Goal: Task Accomplishment & Management: Manage account settings

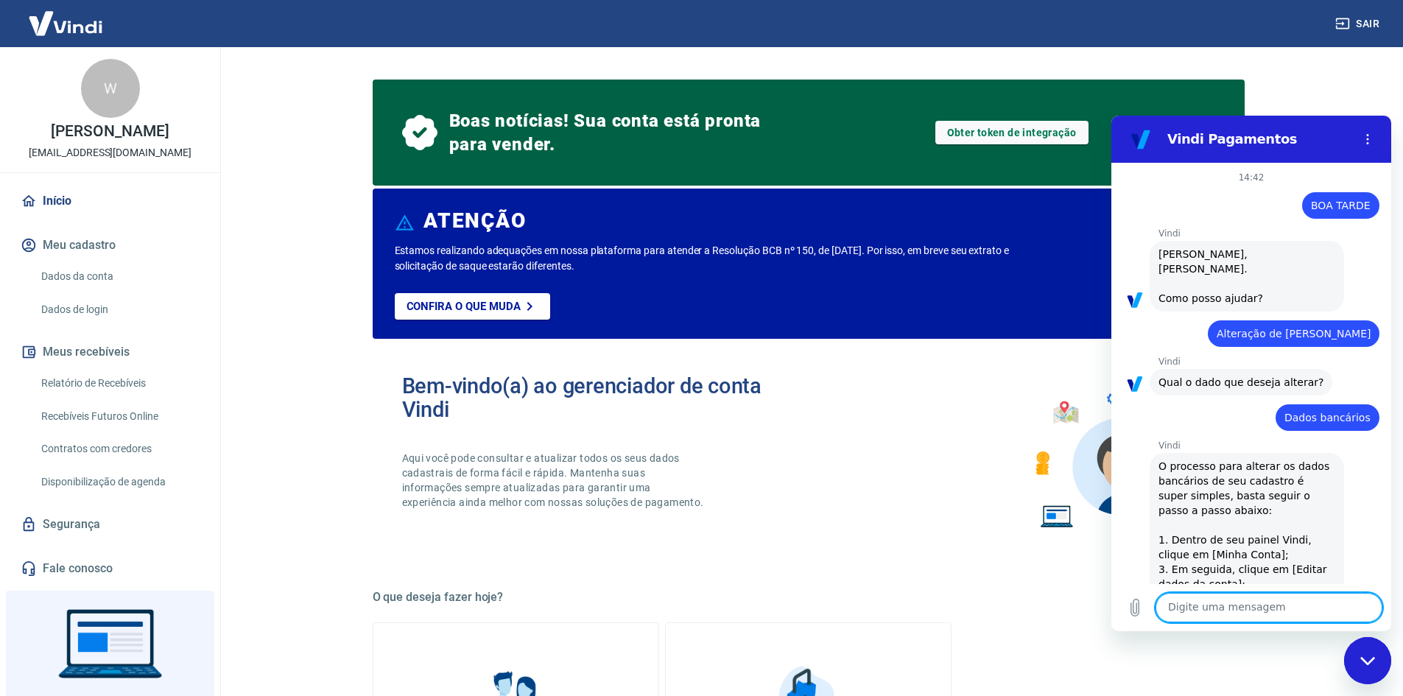
scroll to position [1625, 0]
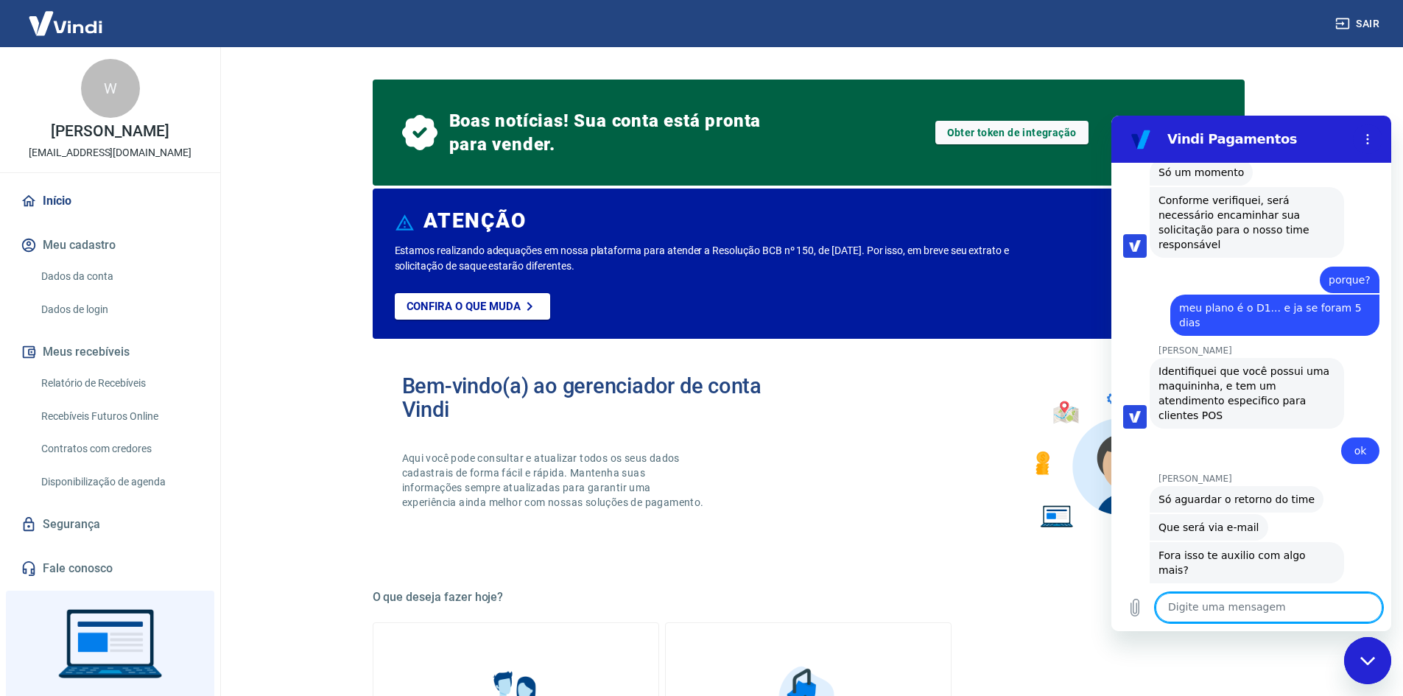
click at [1217, 618] on textarea at bounding box center [1268, 607] width 227 height 29
type textarea "ok"
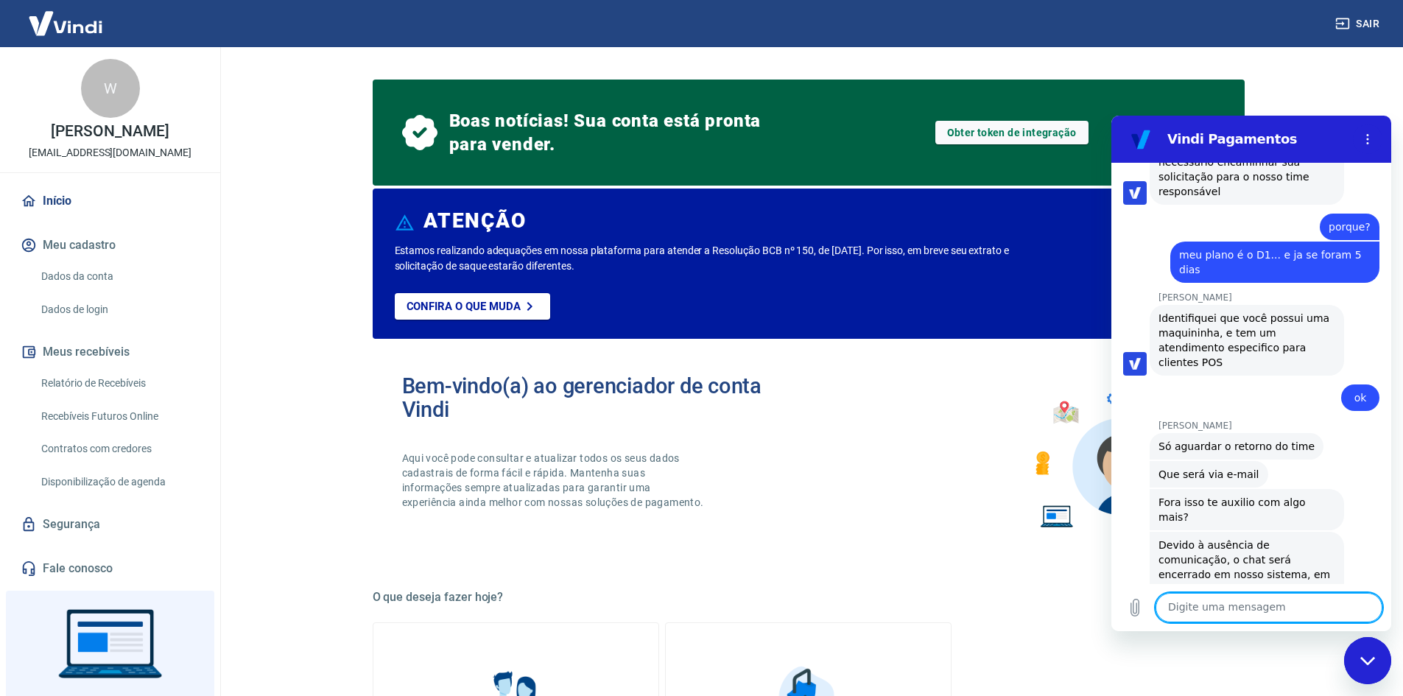
scroll to position [1681, 0]
click at [1359, 63] on main "Boas notícias! Sua conta está pronta para vender. Obter token de integração ATE…" at bounding box center [808, 371] width 1189 height 649
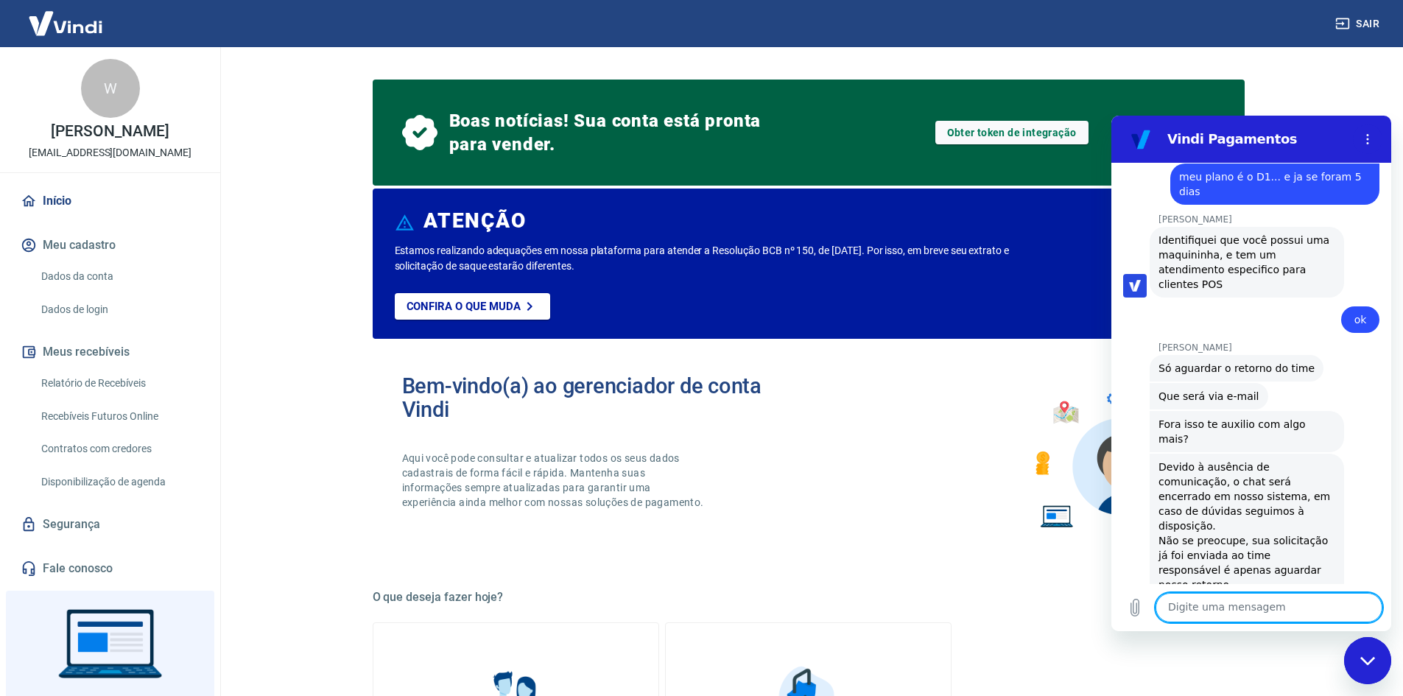
scroll to position [1759, 0]
click at [982, 434] on div "Bem-vindo(a) ao gerenciador de conta Vindi Aqui você pode consultar e atualizar…" at bounding box center [809, 456] width 872 height 210
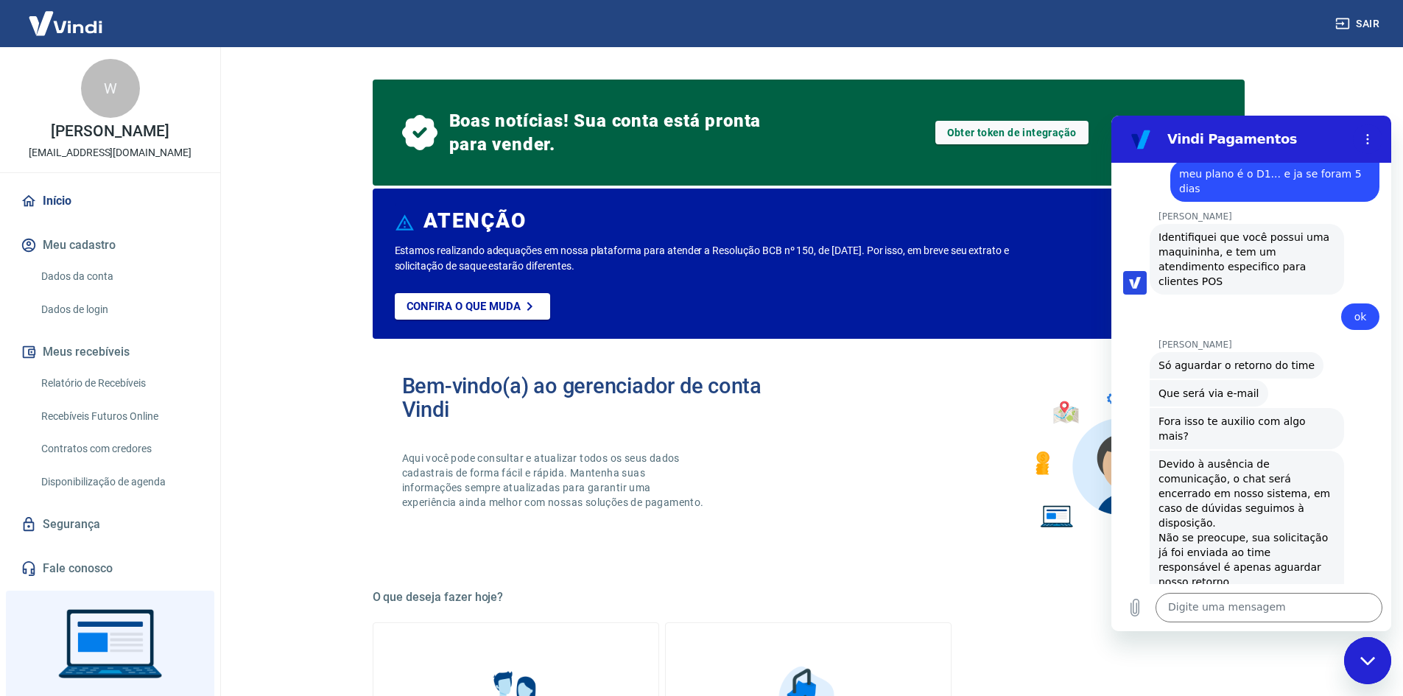
click at [51, 203] on link "Início" at bounding box center [110, 201] width 185 height 32
click at [92, 272] on link "Dados da conta" at bounding box center [118, 276] width 167 height 30
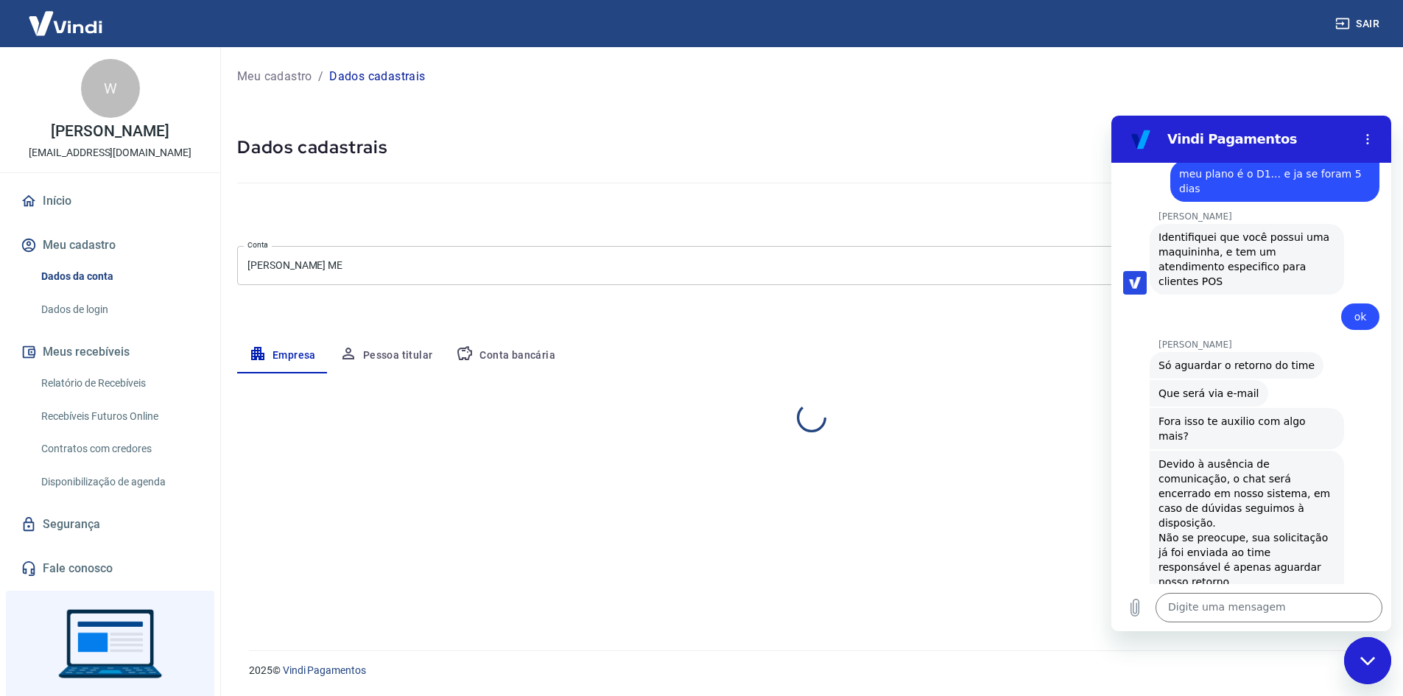
select select "SP"
